Goal: Task Accomplishment & Management: Check status

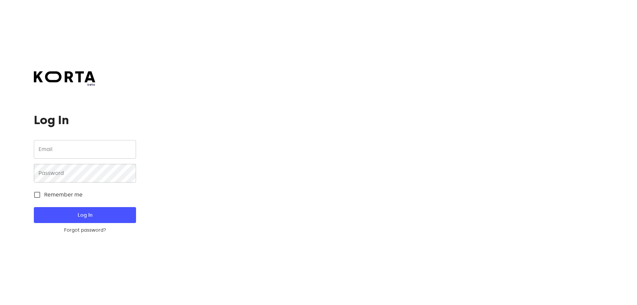
click at [52, 208] on button "Log In" at bounding box center [85, 215] width 102 height 16
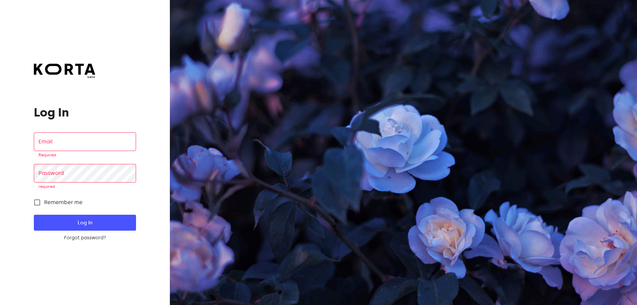
type input "[EMAIL_ADDRESS][DOMAIN_NAME]"
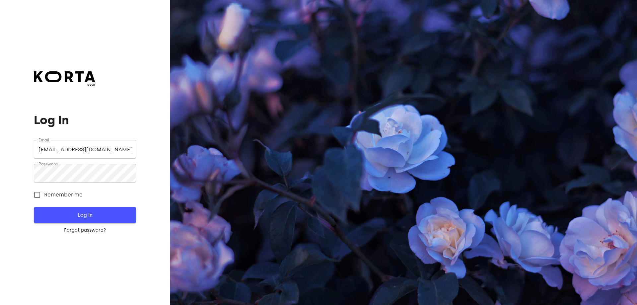
click at [99, 217] on span "Log In" at bounding box center [84, 215] width 81 height 9
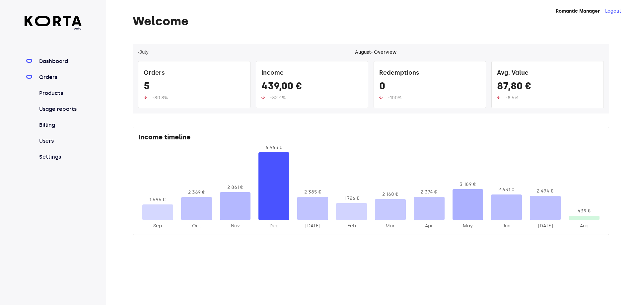
click at [45, 78] on link "Orders" at bounding box center [60, 77] width 44 height 8
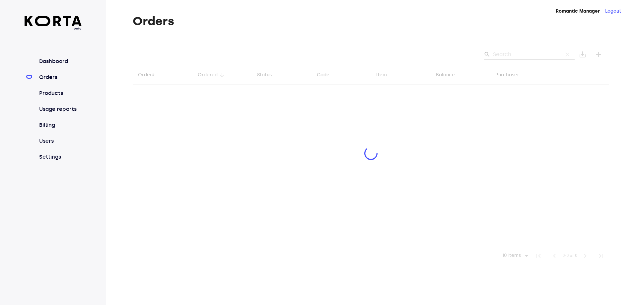
click at [518, 57] on div at bounding box center [371, 154] width 477 height 221
click at [511, 55] on div at bounding box center [371, 154] width 477 height 221
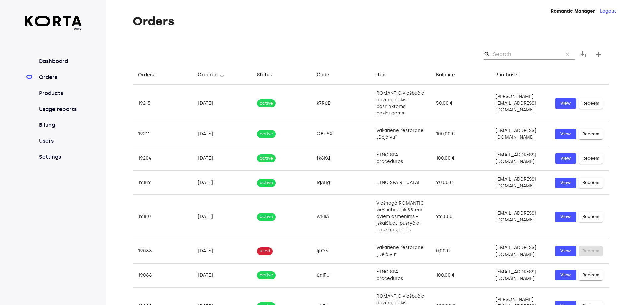
click at [505, 56] on input "Search" at bounding box center [525, 54] width 64 height 11
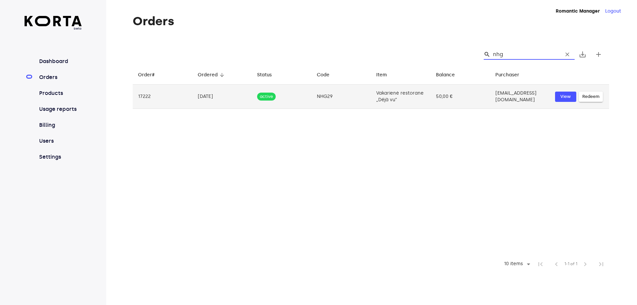
type input "nhg"
click at [341, 102] on td "NHG29" at bounding box center [342, 97] width 60 height 24
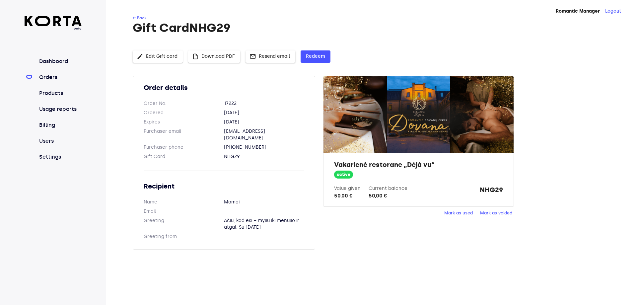
click at [213, 54] on span "insert_drive_file Download PDF" at bounding box center [214, 56] width 41 height 8
